Goal: Information Seeking & Learning: Learn about a topic

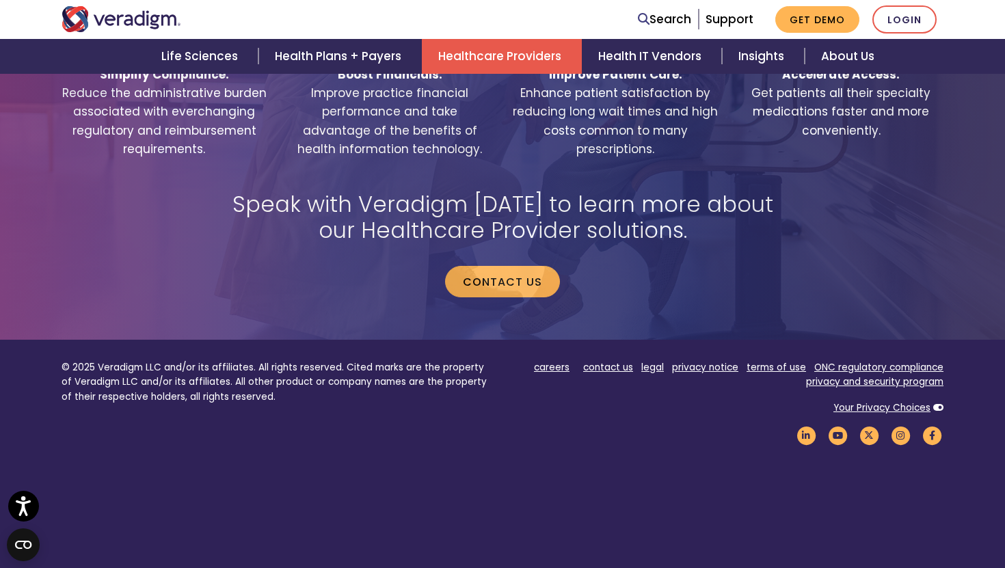
scroll to position [2830, 0]
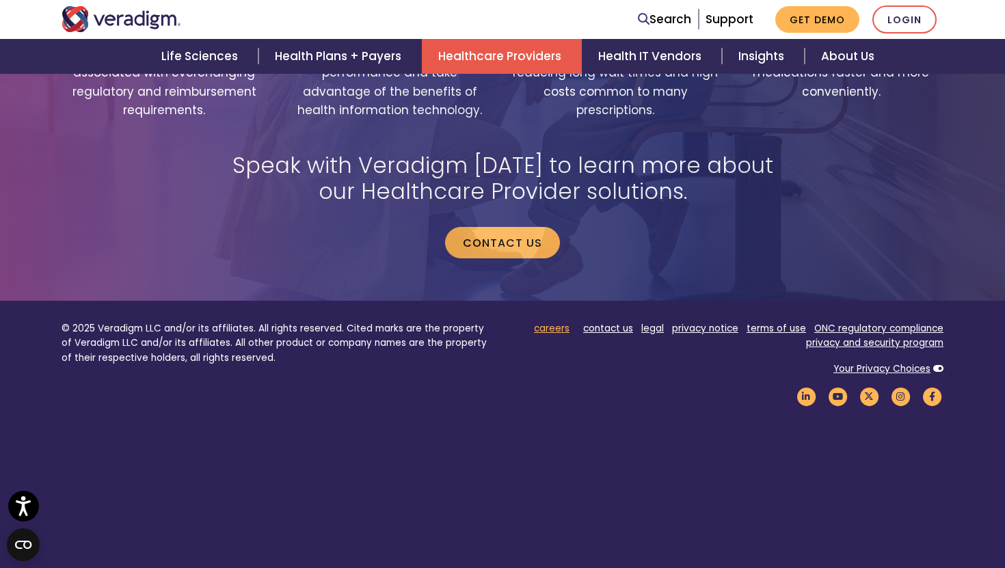
click at [556, 322] on link "careers" at bounding box center [552, 328] width 36 height 13
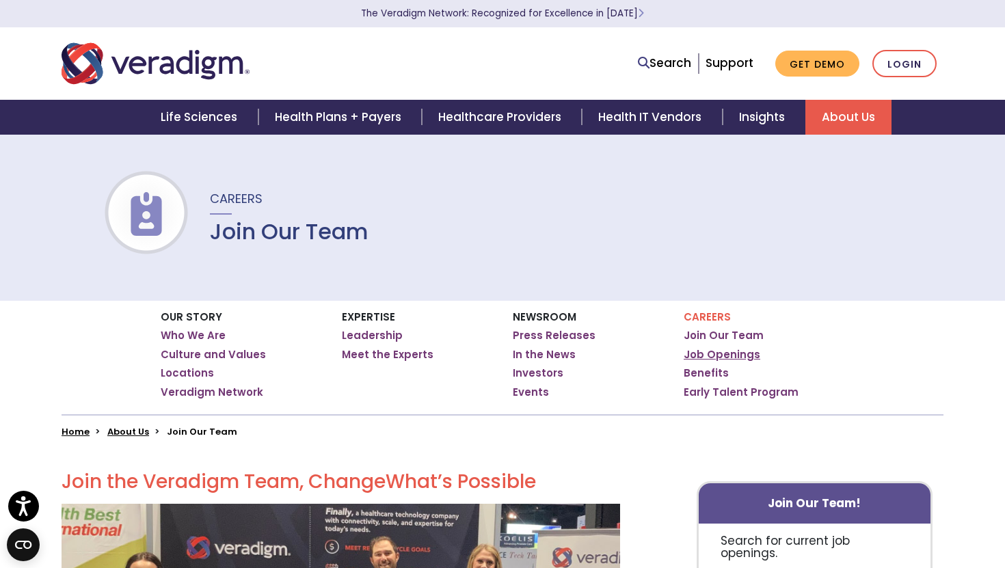
click at [740, 358] on link "Job Openings" at bounding box center [722, 355] width 77 height 14
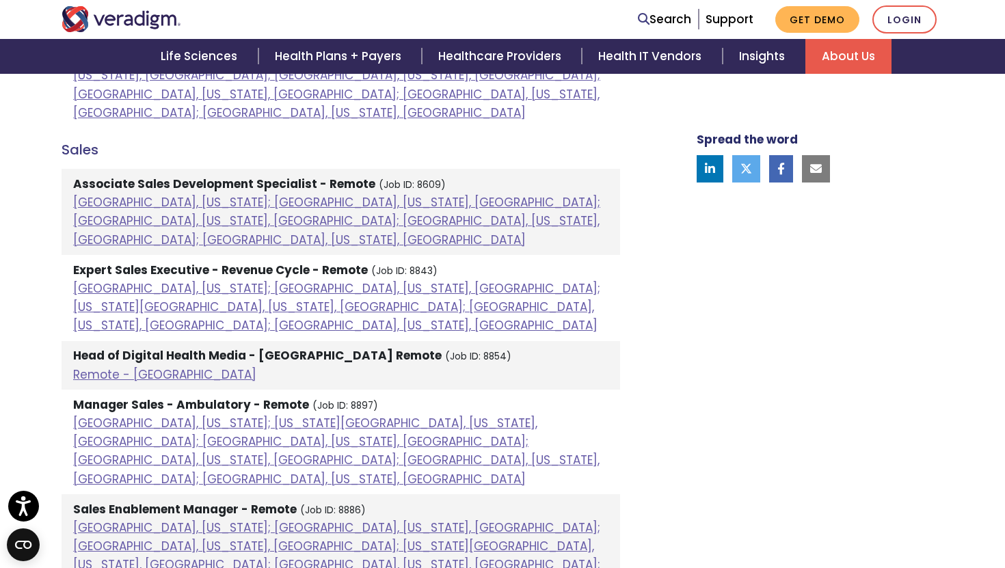
scroll to position [1249, 0]
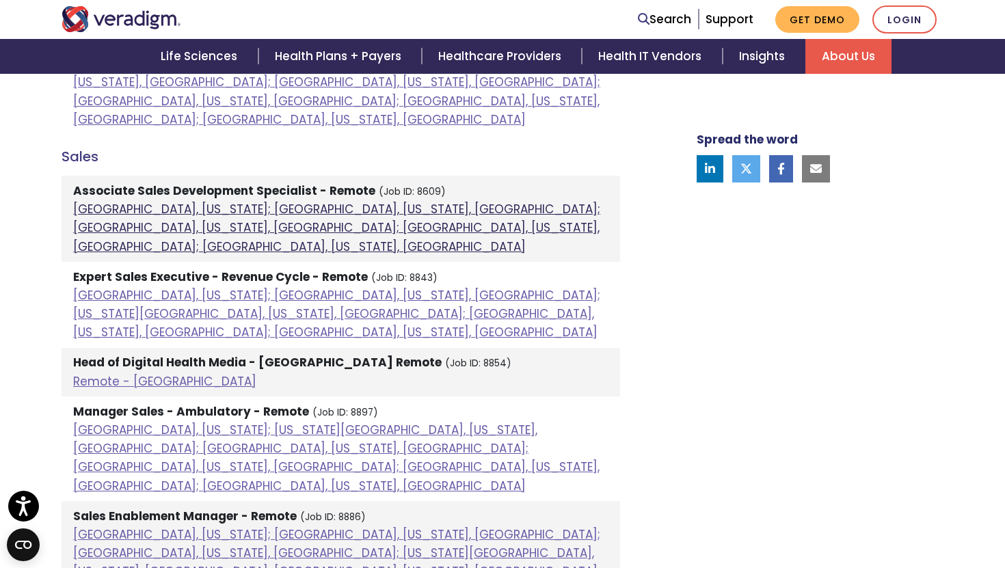
click at [352, 201] on link "[GEOGRAPHIC_DATA], [US_STATE]; [GEOGRAPHIC_DATA], [US_STATE], [GEOGRAPHIC_DATA]…" at bounding box center [336, 227] width 527 height 53
